Goal: Task Accomplishment & Management: Manage account settings

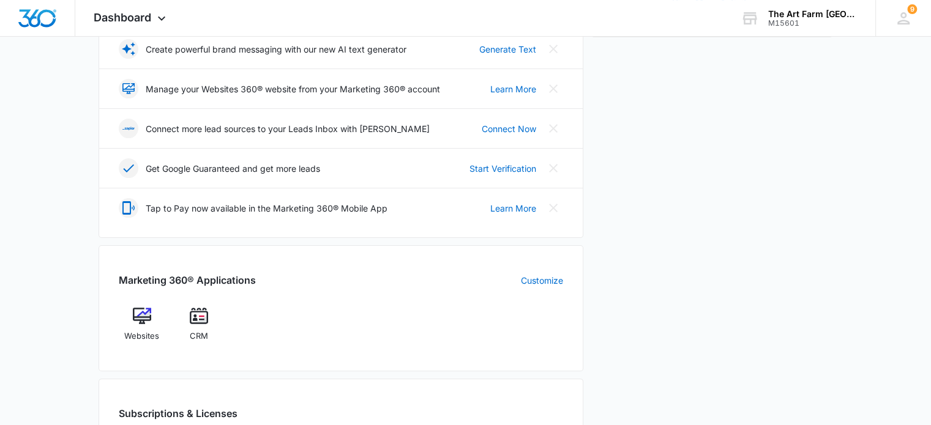
scroll to position [289, 0]
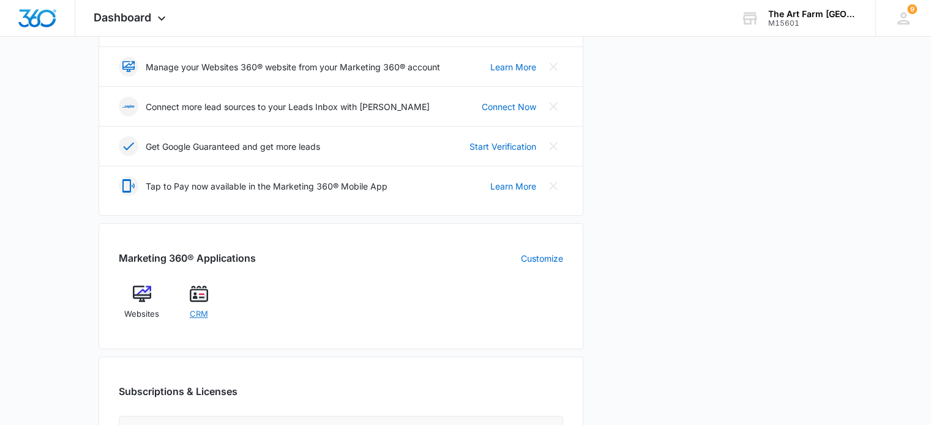
click at [196, 312] on span "CRM" at bounding box center [199, 314] width 18 height 12
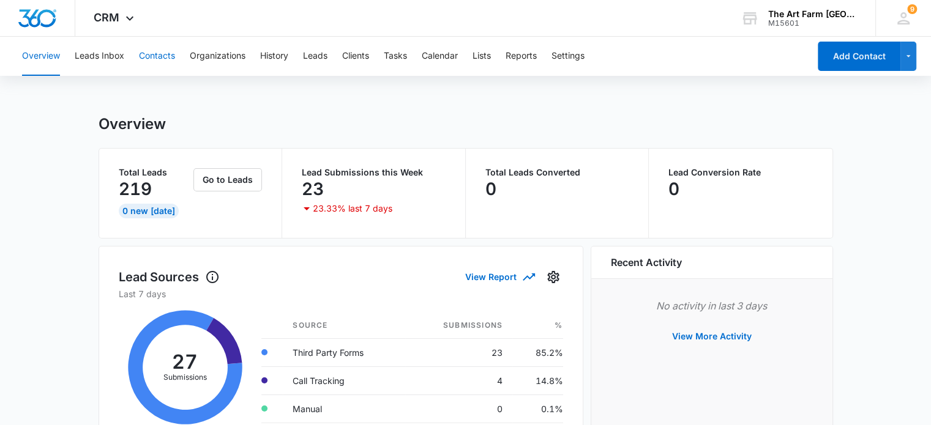
click at [157, 60] on button "Contacts" at bounding box center [157, 56] width 36 height 39
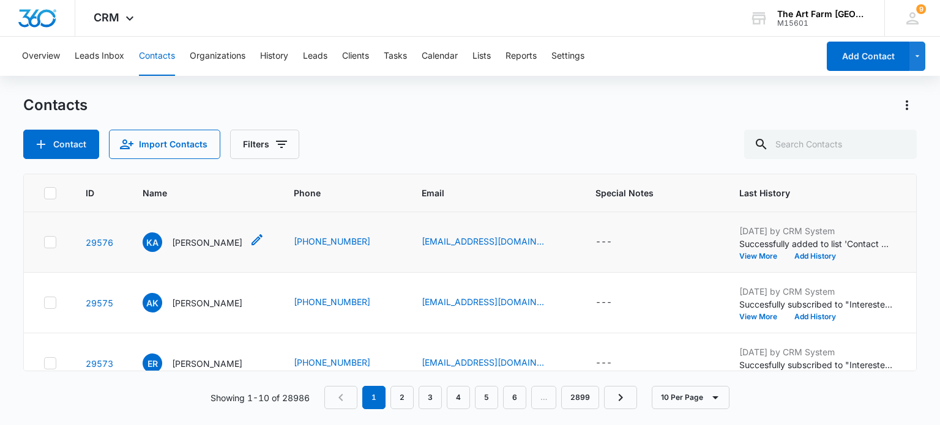
click at [223, 243] on p "[PERSON_NAME]" at bounding box center [207, 242] width 70 height 13
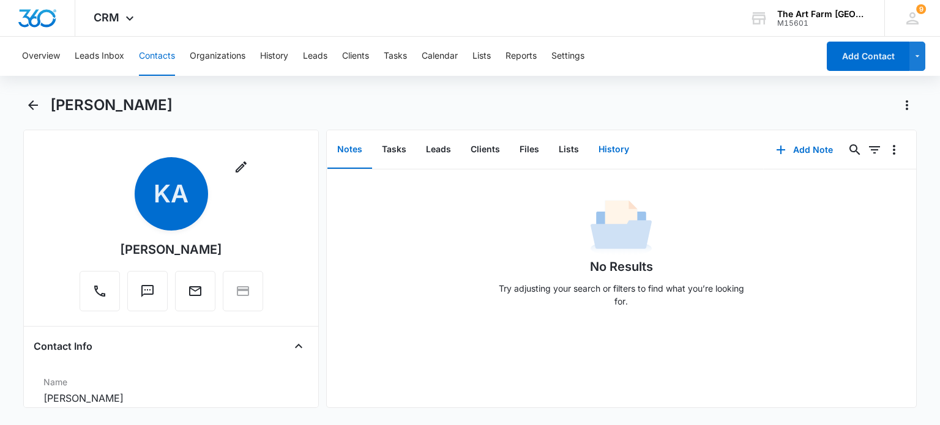
click at [605, 148] on button "History" at bounding box center [614, 150] width 50 height 38
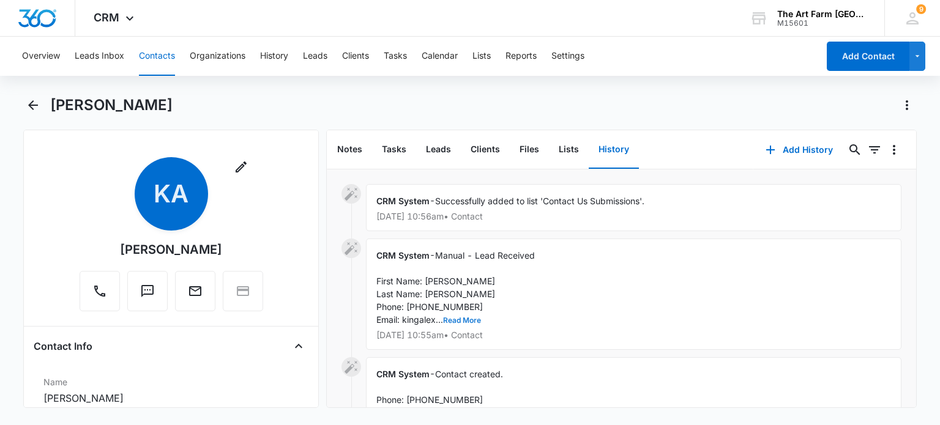
click at [465, 317] on button "Read More" at bounding box center [462, 320] width 38 height 7
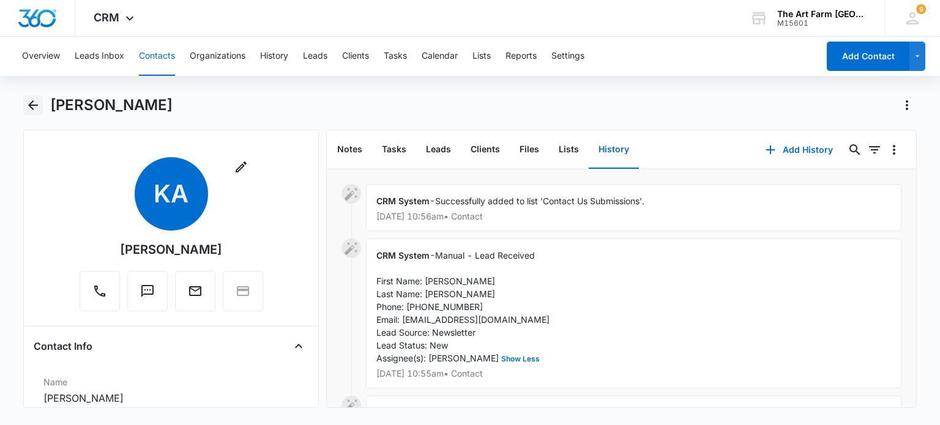
click at [31, 106] on icon "Back" at bounding box center [33, 105] width 15 height 15
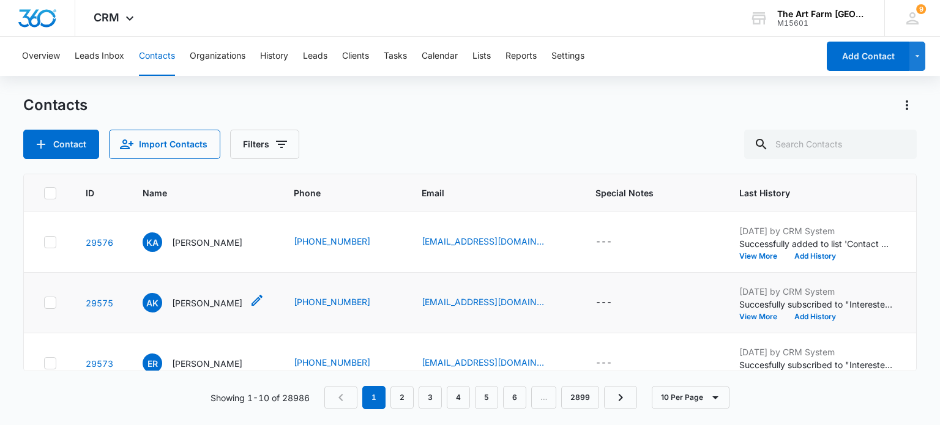
click at [198, 299] on p "[PERSON_NAME]" at bounding box center [207, 303] width 70 height 13
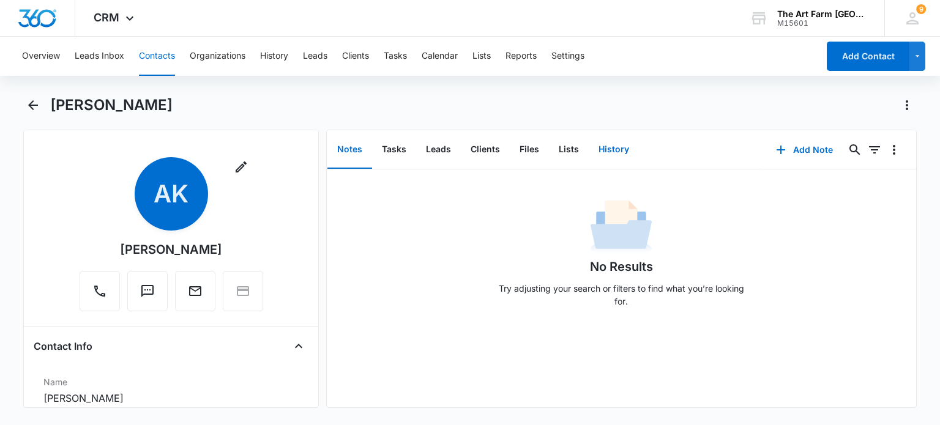
click at [610, 149] on button "History" at bounding box center [614, 150] width 50 height 38
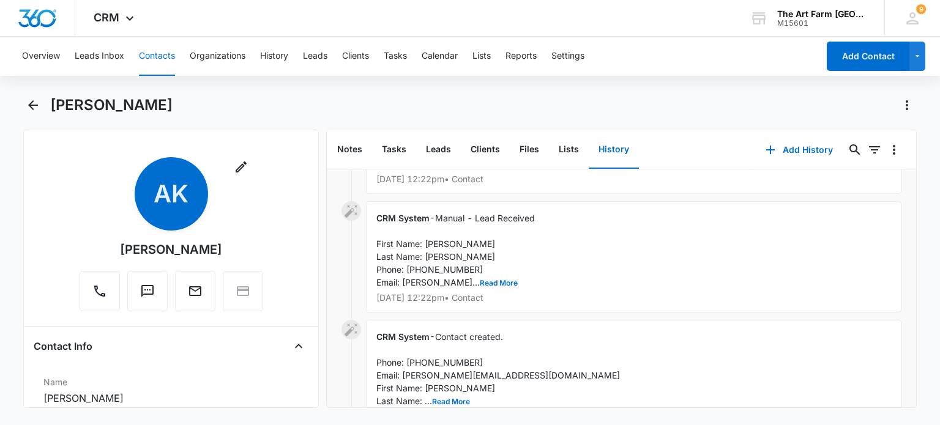
scroll to position [147, 0]
click at [480, 283] on button "Read More" at bounding box center [499, 282] width 38 height 7
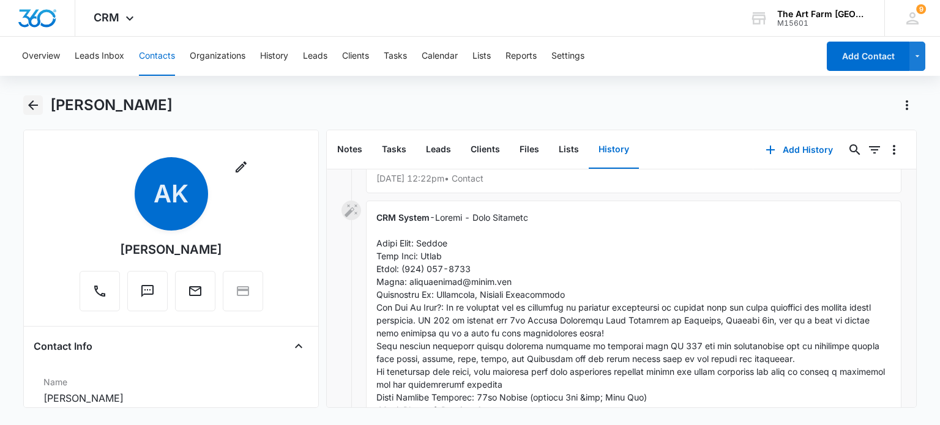
click at [32, 105] on icon "Back" at bounding box center [33, 105] width 10 height 10
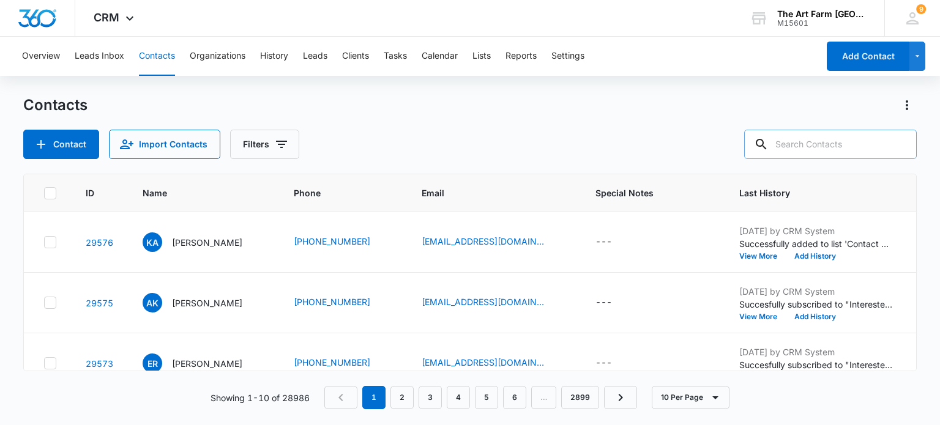
click at [790, 141] on input "text" at bounding box center [830, 144] width 173 height 29
type input "[PERSON_NAME]"
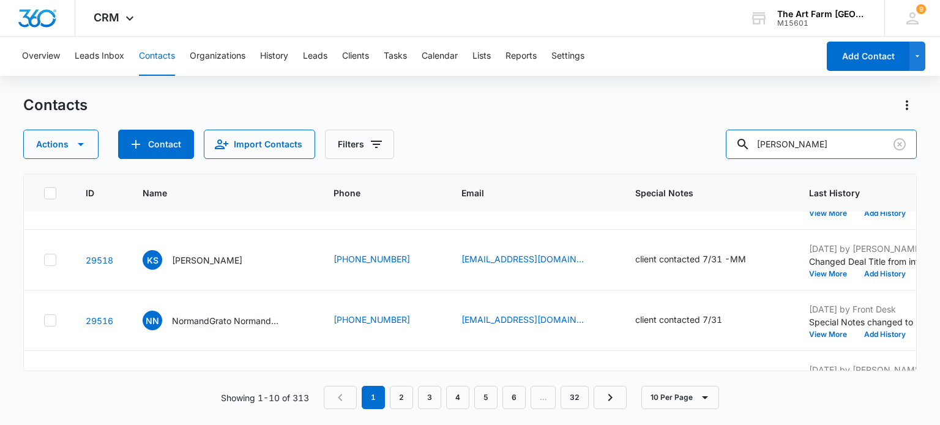
scroll to position [454, 0]
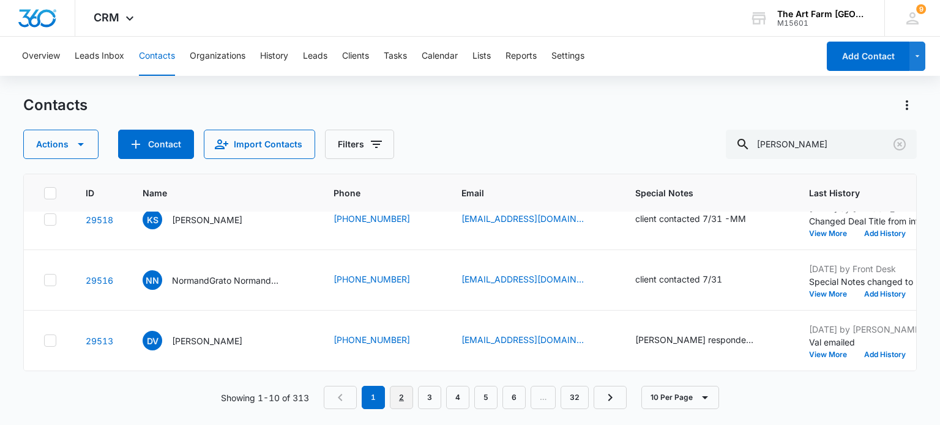
click at [401, 394] on link "2" at bounding box center [401, 397] width 23 height 23
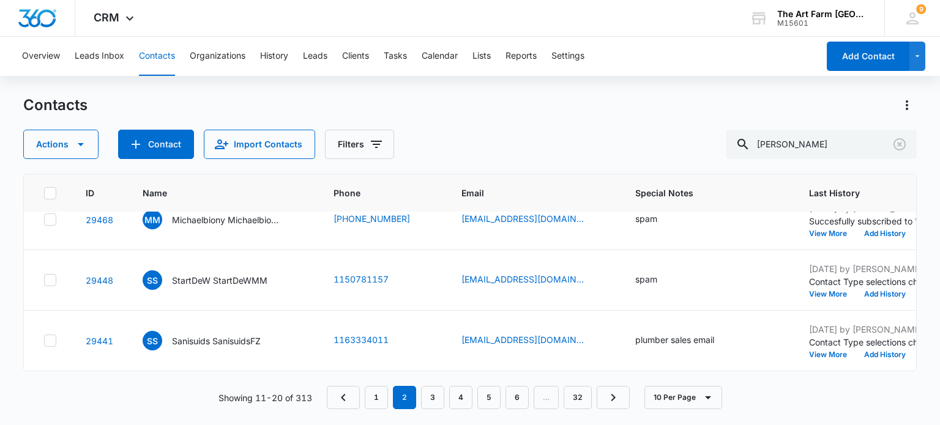
scroll to position [0, 0]
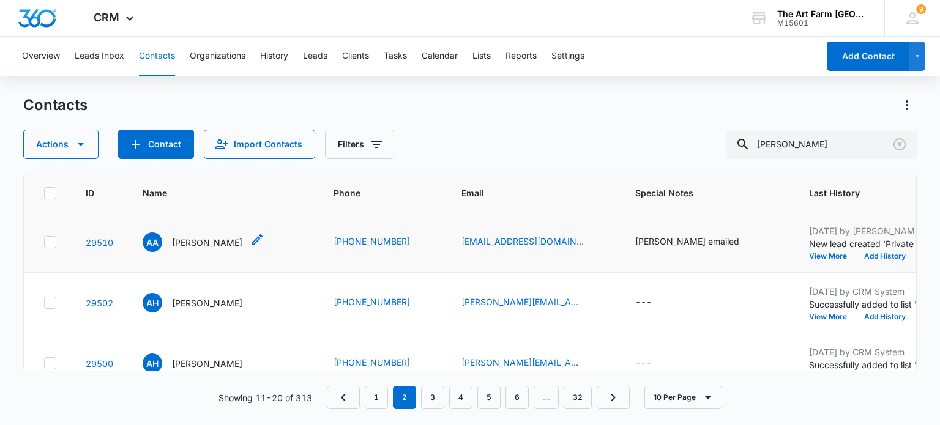
click at [195, 238] on p "[PERSON_NAME]" at bounding box center [207, 242] width 70 height 13
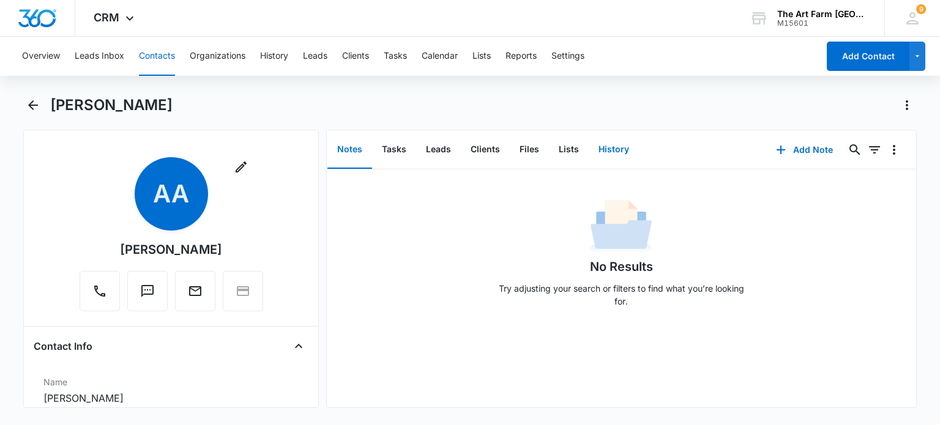
click at [600, 152] on button "History" at bounding box center [614, 150] width 50 height 38
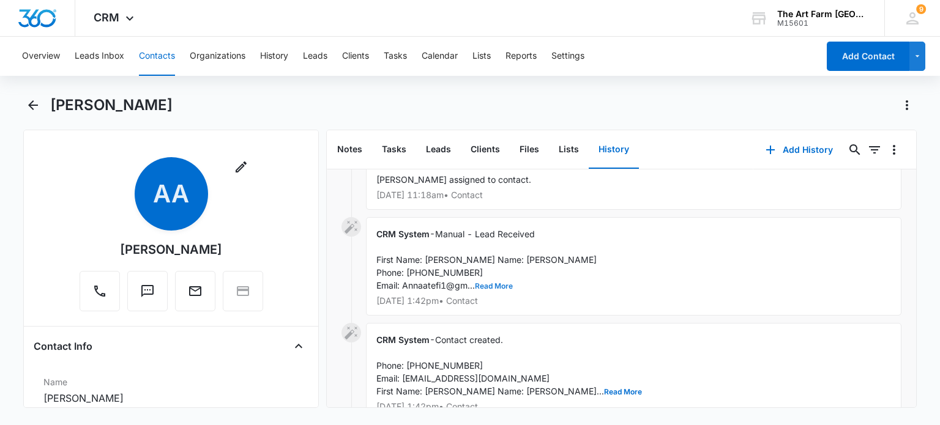
scroll to position [157, 0]
click at [487, 290] on span "Manual - Lead Received First Name: [PERSON_NAME] Name: [PERSON_NAME] Phone: [PH…" at bounding box center [486, 259] width 220 height 62
click at [487, 289] on button "Read More" at bounding box center [494, 285] width 38 height 7
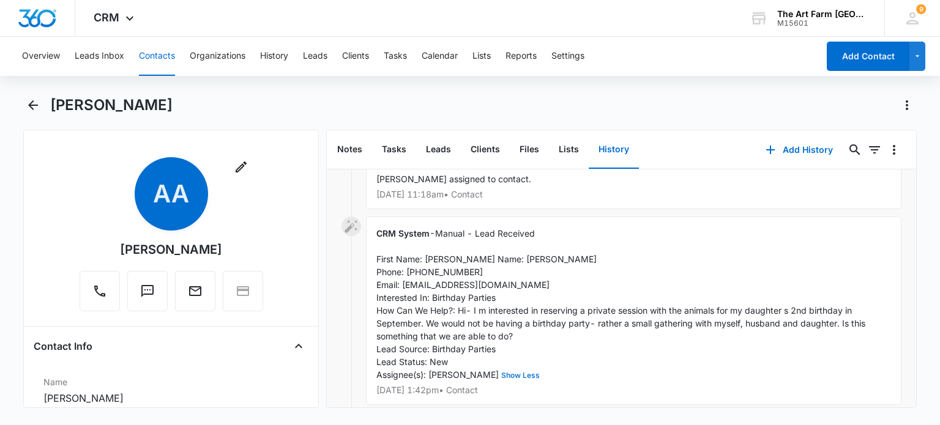
scroll to position [208, 0]
